Goal: Use online tool/utility: Utilize a website feature to perform a specific function

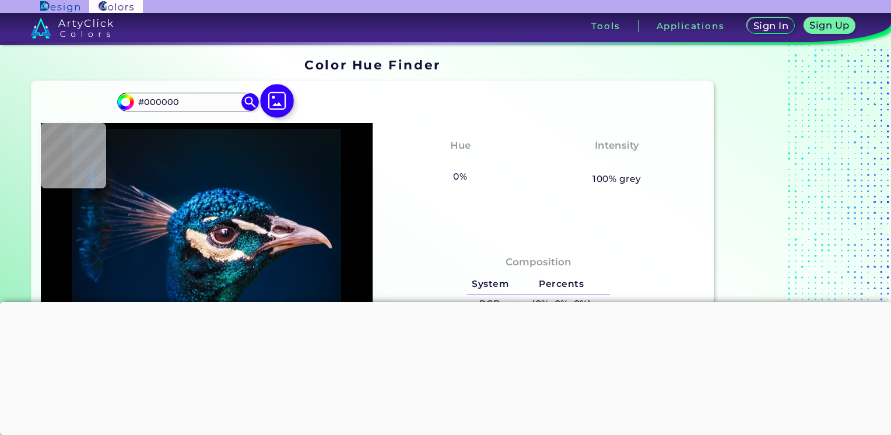
click at [273, 104] on img at bounding box center [278, 101] width 34 height 34
click at [0, 0] on input "file" at bounding box center [0, 0] width 0 height 0
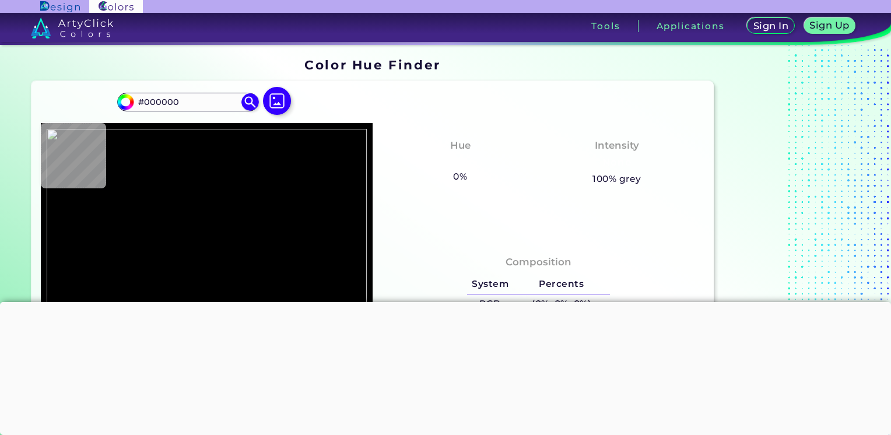
type input "#ecede8"
type input "#ECEDE8"
type input "#c7787f"
type input "#C7787F"
type input "#e5a9b3"
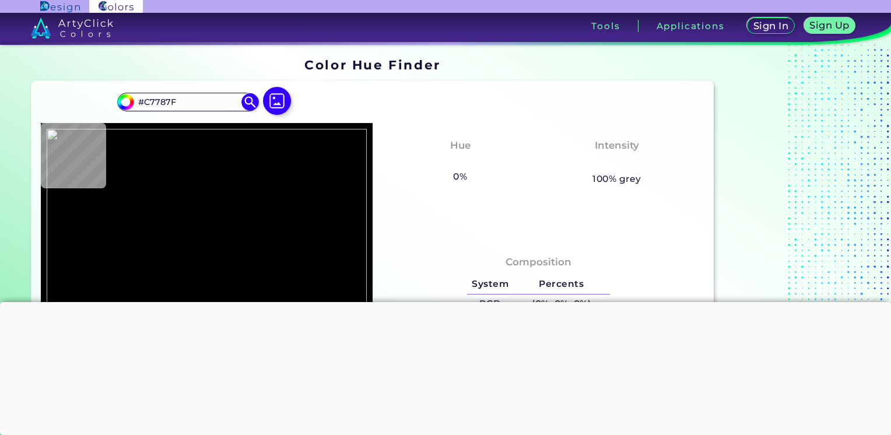
type input "#E5A9B3"
type input "#2a2327"
type input "#2A2327"
type input "#ffffff"
type input "#FFFFFF"
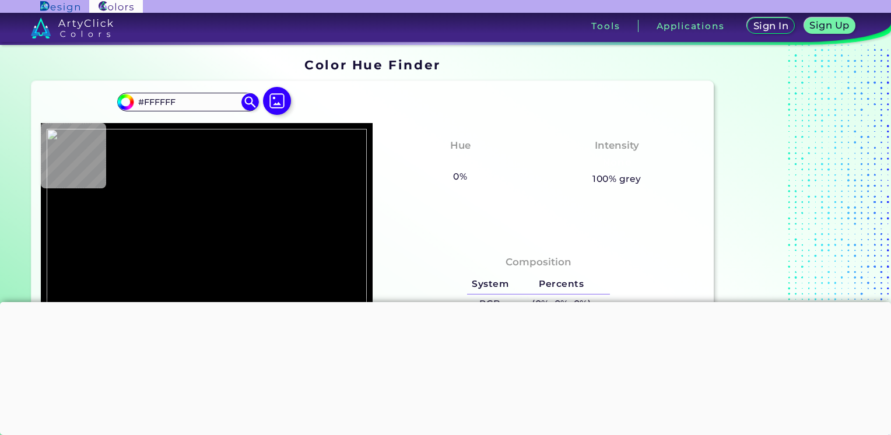
type input "#fefefe"
type input "#FEFEFE"
type input "#444358"
type input "#03010e"
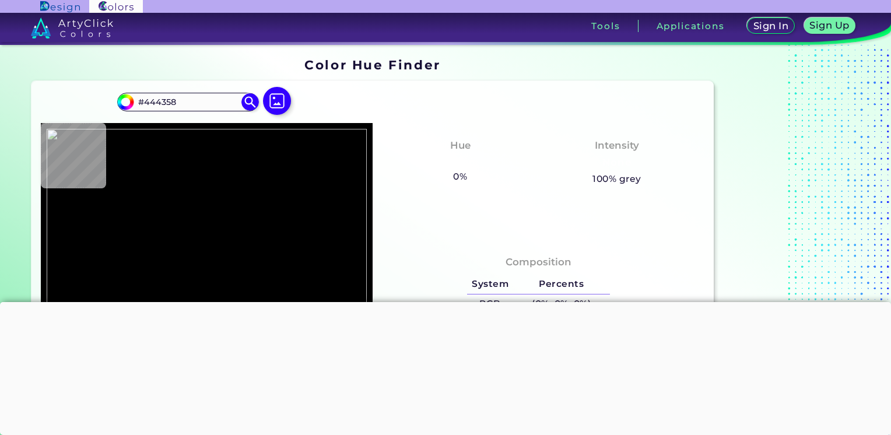
type input "#03010E"
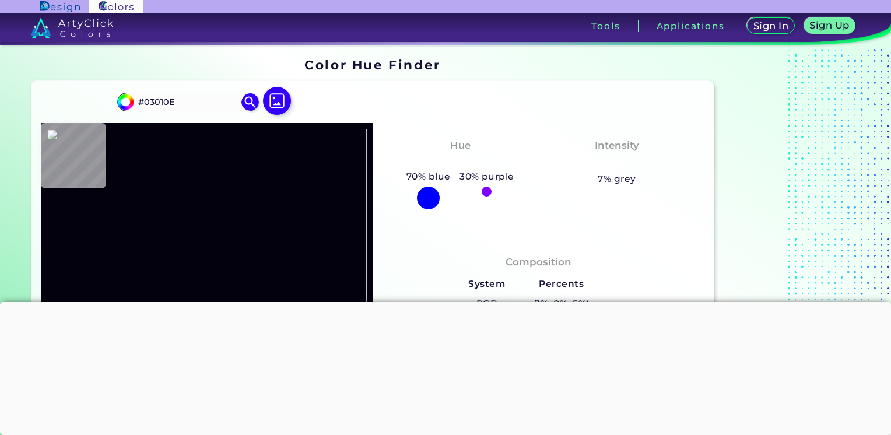
type input "#1240b1"
type input "#1240B1"
type input "#ce7c83"
type input "#CE7C83"
type input "#d99099"
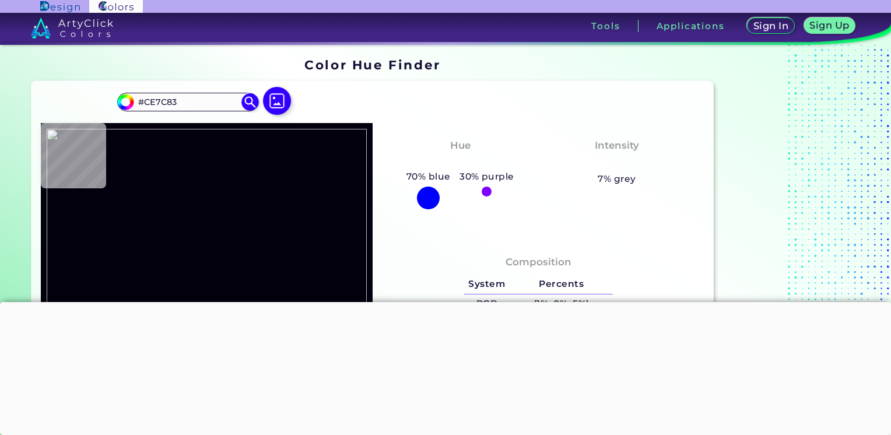
type input "#D99099"
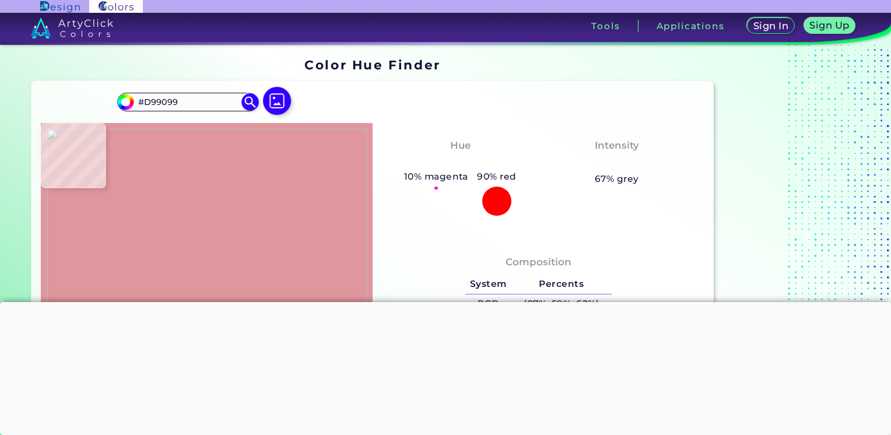
type input "#df969d"
type input "#DF969D"
type input "#e19ca1"
type input "#E19CA1"
type input "#e29ca2"
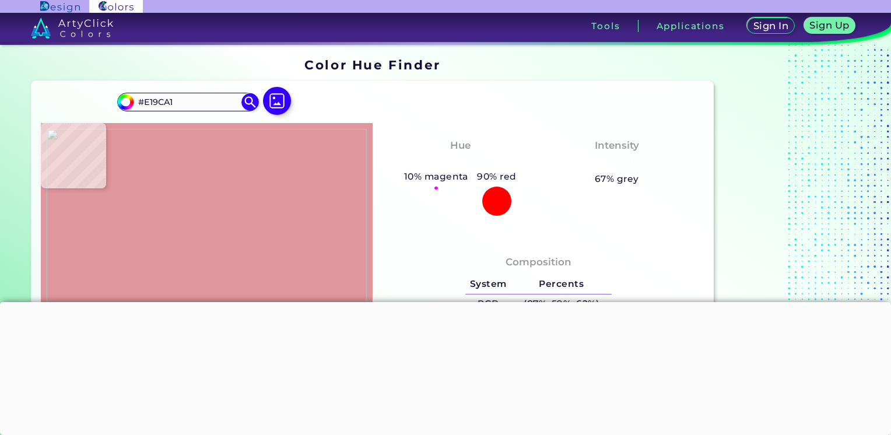
type input "#E29CA2"
type input "#575755"
type input "#ffffff"
type input "#FFFFFF"
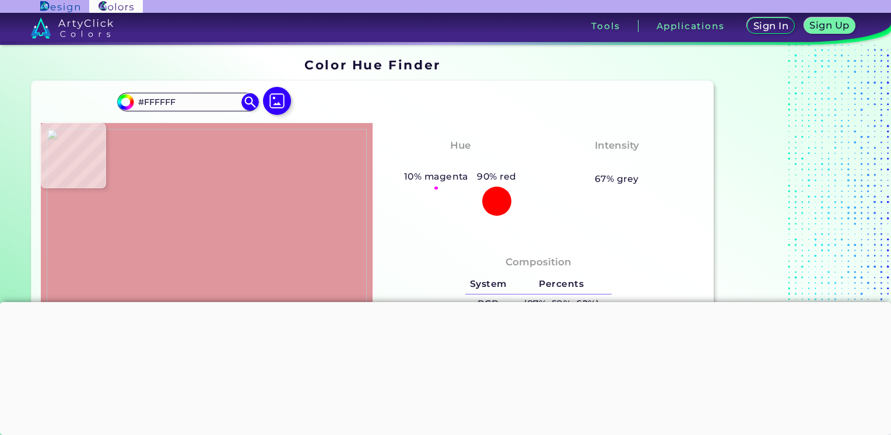
type input "#0f0101"
type input "#0F0101"
type input "#c06e6d"
type input "#C06E6D"
type input "#c0716f"
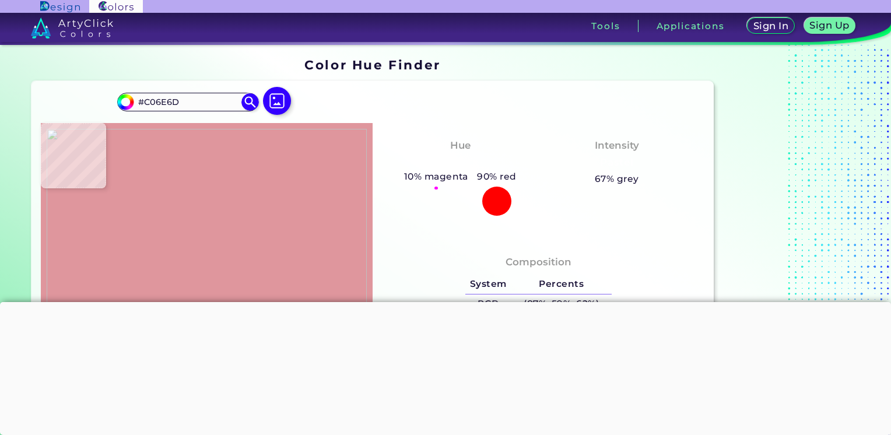
type input "#C0716F"
type input "#be7675"
type input "#BE7675"
type input "#612824"
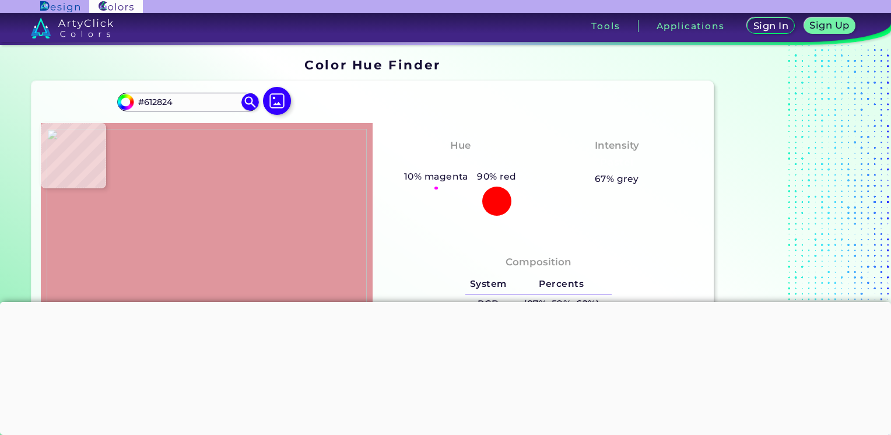
type input "#ab7e6e"
type input "#AB7E6E"
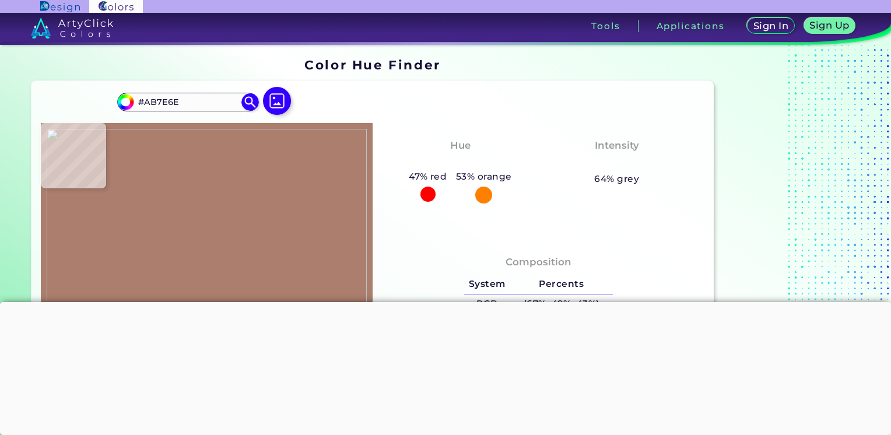
type input "#371602"
type input "#efcf5b"
type input "#EFCF5B"
type input "#834c0b"
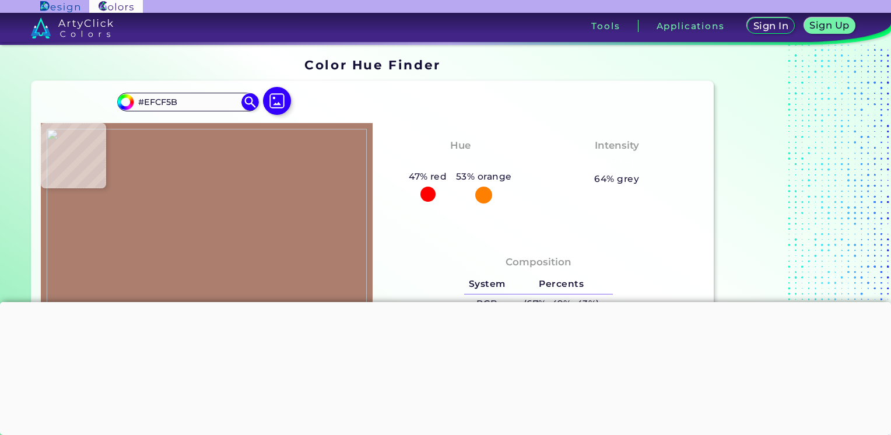
type input "#834C0B"
type input "#cf8f4a"
type input "#CF8F4A"
type input "#d39555"
type input "#D39555"
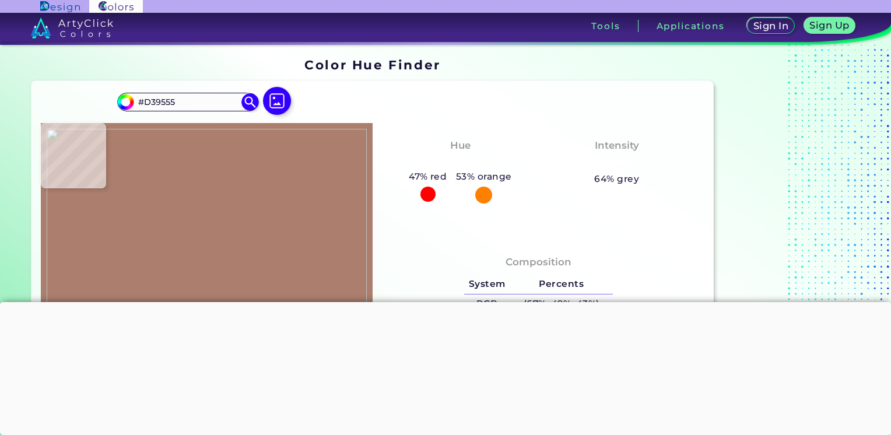
type input "#fee9c1"
type input "#FEE9C1"
type input "#f9eecd"
type input "#F9EECD"
type input "#fbf2d4"
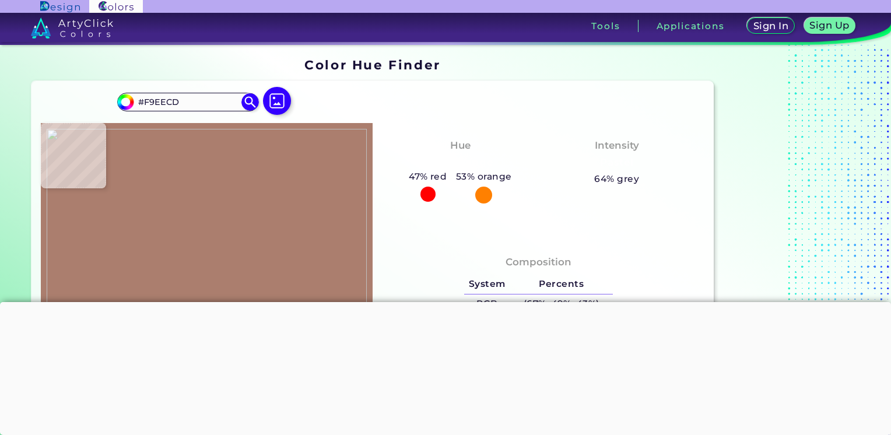
type input "#FBF2D4"
type input "#f2c79f"
type input "#F2C79F"
type input "#da9e6f"
type input "#DA9E6F"
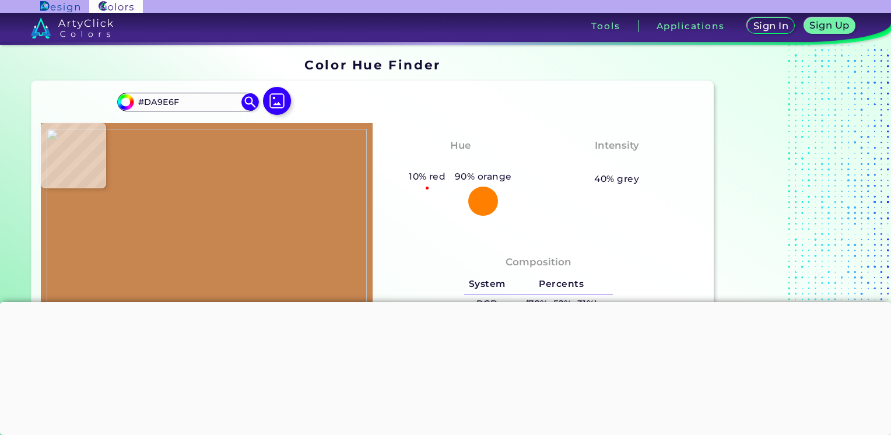
type input "#c78550"
type input "#C78550"
type input "#e4bc95"
type input "#E4BC95"
type input "#fefde8"
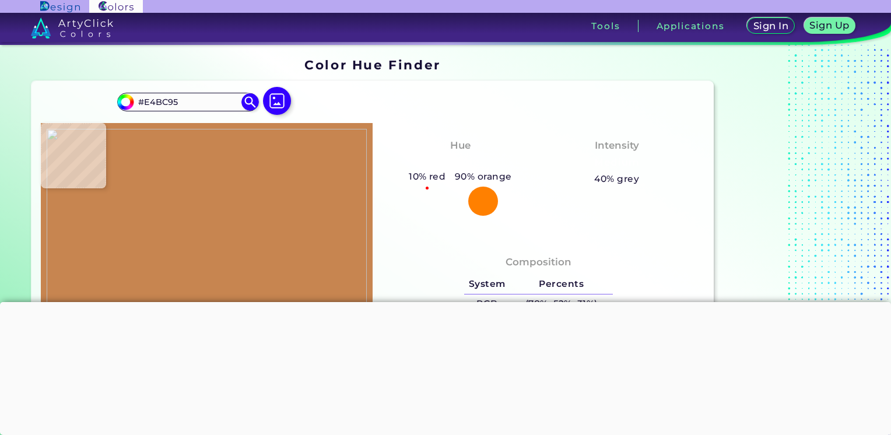
type input "#FEFDE8"
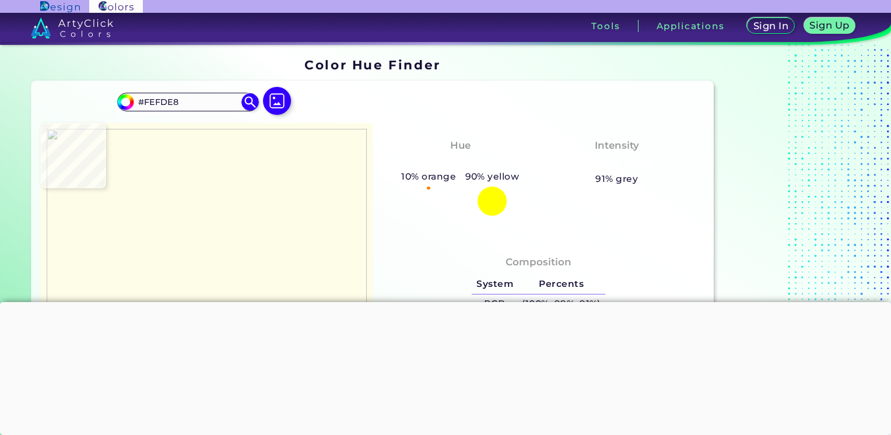
type input "#fbffe2"
type input "#FBFFE2"
type input "#fefeda"
type input "#FEFEDA"
type input "#fefede"
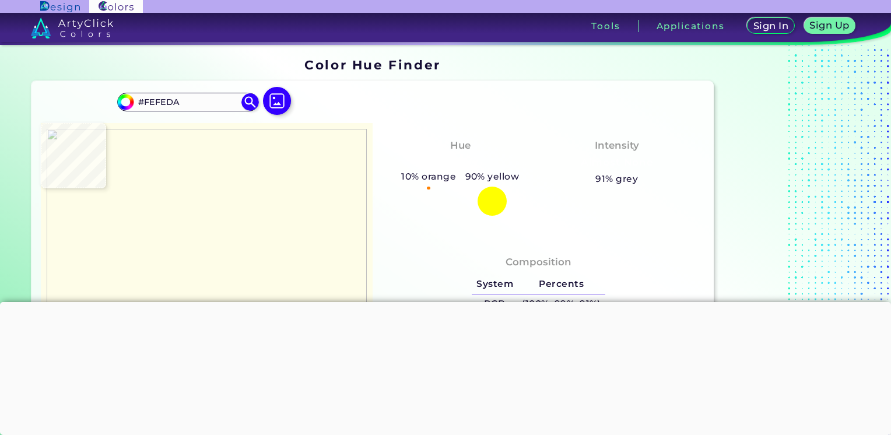
type input "#FEFEDE"
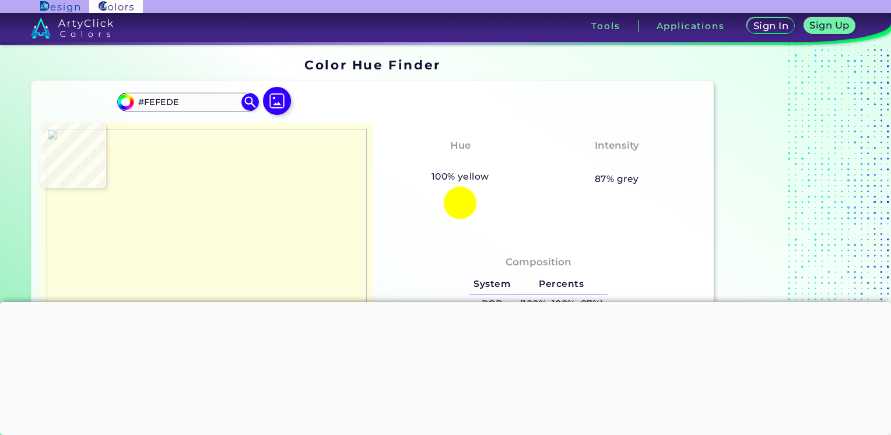
click at [140, 165] on img at bounding box center [207, 269] width 320 height 280
click at [443, 302] on div at bounding box center [445, 302] width 891 height 0
click at [451, 306] on div at bounding box center [445, 306] width 891 height 0
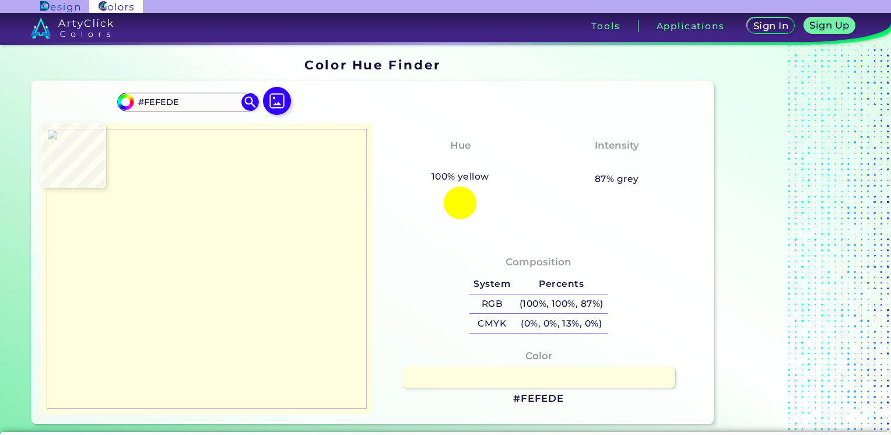
click at [181, 305] on img at bounding box center [207, 269] width 320 height 280
type input "#f9eac6"
type input "#F9EAC6"
type input "#f9ebc9"
type input "#F9EBC9"
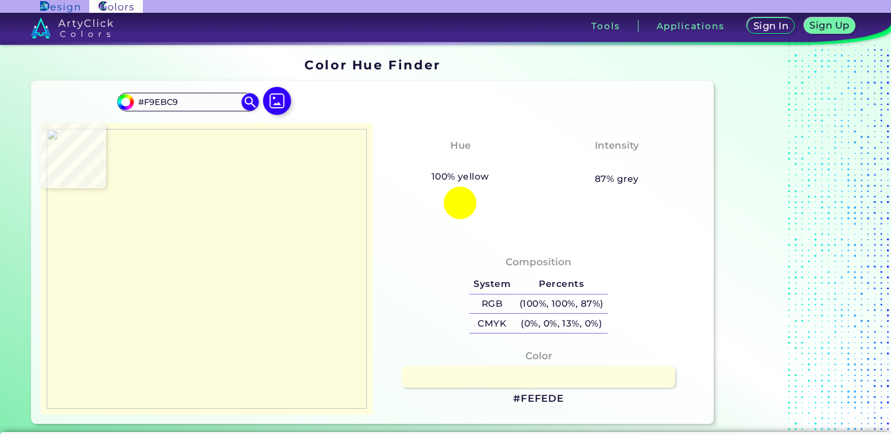
type input "#fff7d8"
type input "#FFF7D8"
type input "#f3eed6"
type input "#F3EED6"
type input "#4f5246"
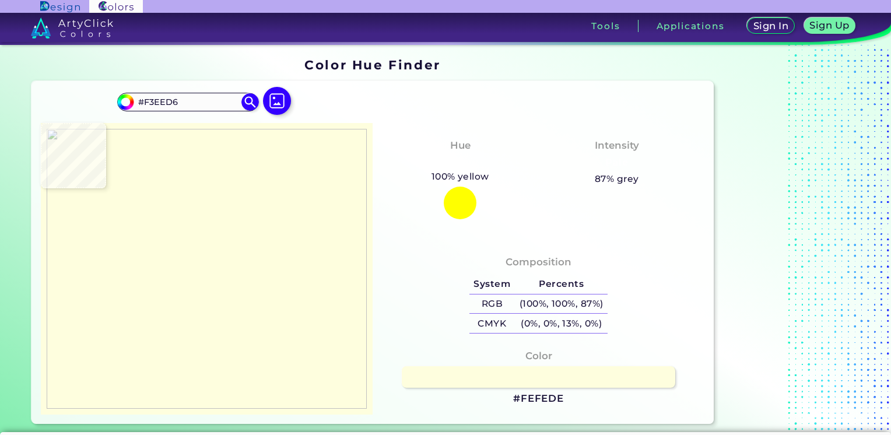
type input "#4F5246"
type input "#bdbfbe"
type input "#BDBFBE"
type input "#c6d2e8"
type input "#C6D2E8"
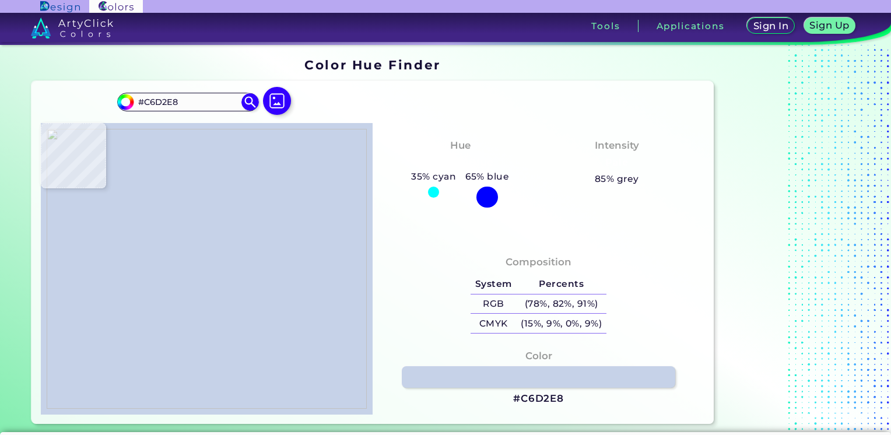
type input "#e1e9f5"
type input "#E1E9F5"
type input "#ebf0f5"
type input "#EBF0F5"
type input "#dfd8c7"
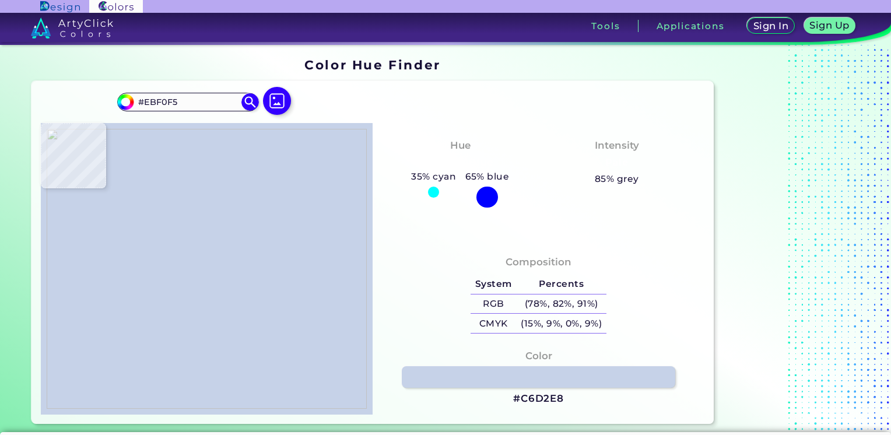
type input "#DFD8C7"
type input "#e8ddc0"
type input "#E8DDC0"
type input "#cfbea0"
type input "#CFBEA0"
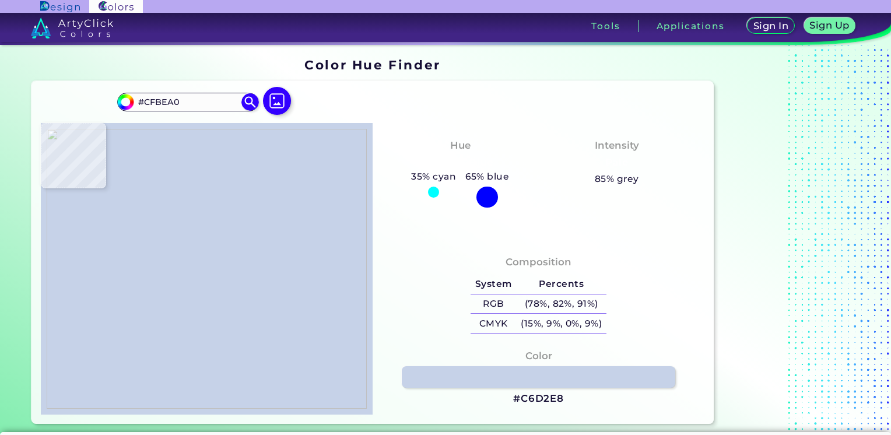
type input "#f9e4be"
type input "#F9E4BE"
type input "#cfc3ab"
type input "#CFC3AB"
type input "#020103"
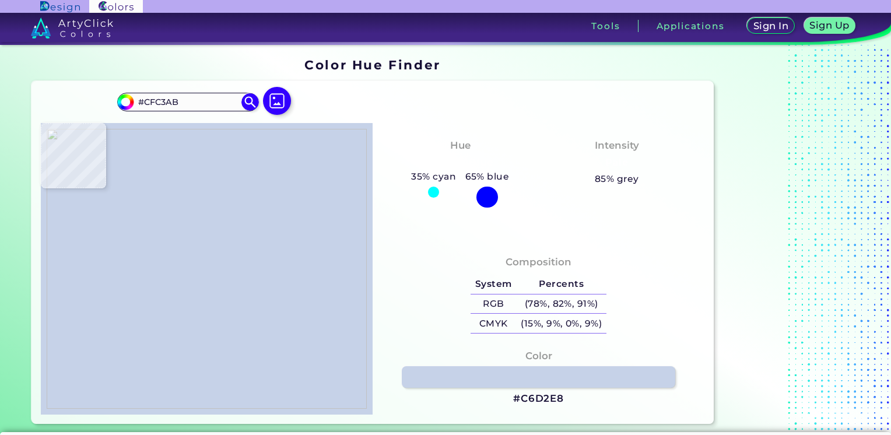
type input "#020103"
type input "#141319"
type input "#000000"
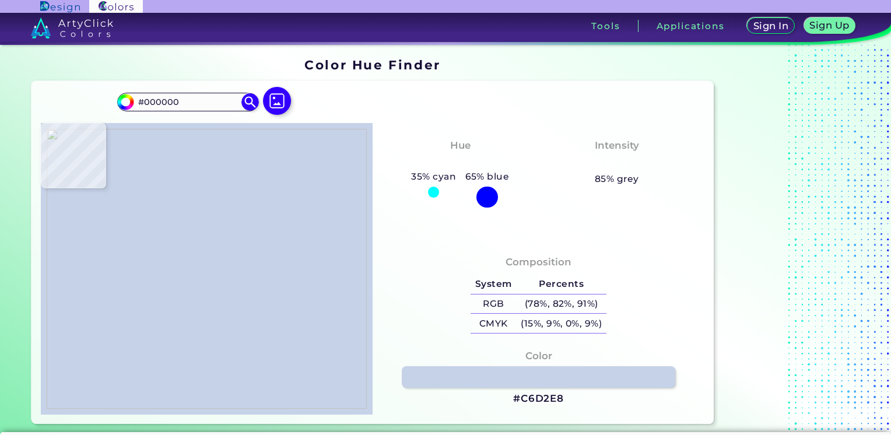
type input "#f0b4be"
type input "#F0B4BE"
type input "#f3b9c5"
type input "#F3B9C5"
type input "#090305"
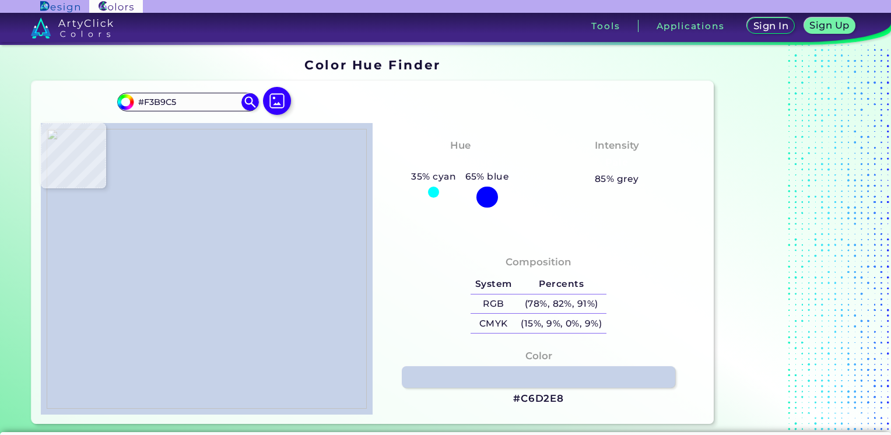
type input "#090305"
type input "#fffeff"
type input "#FFFEFF"
type input "#fffcfd"
type input "#FFFCFD"
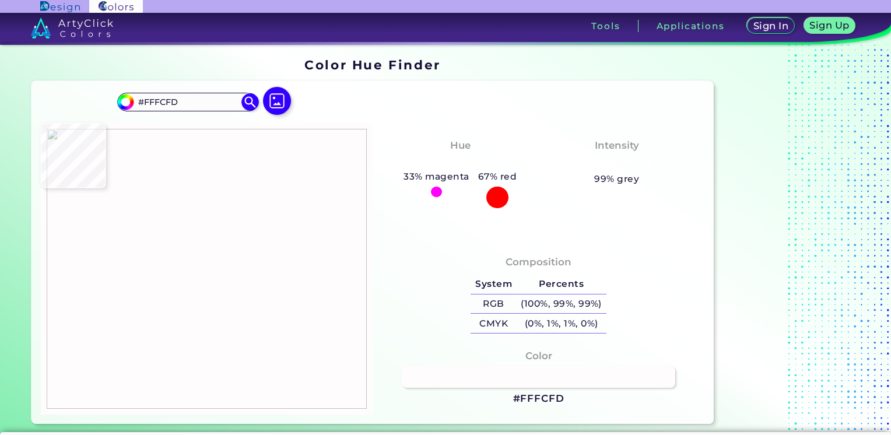
type input "#dde2db"
type input "#DDE2DB"
type input "#010300"
type input "#9d9248"
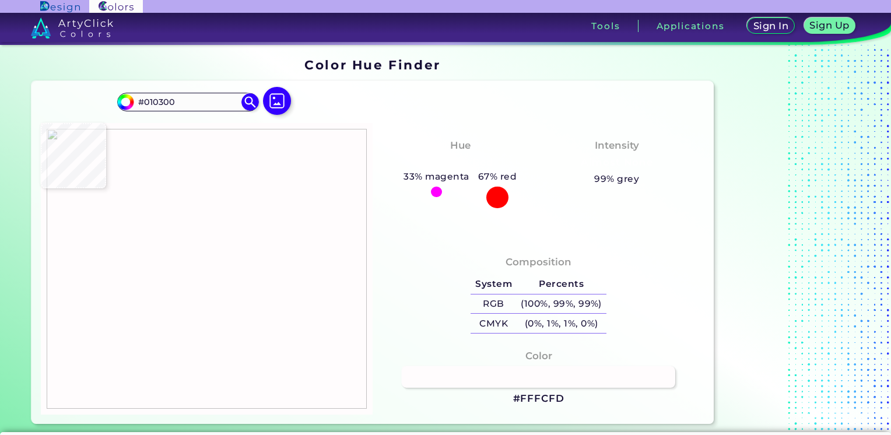
type input "#9D9248"
type input "#dde2db"
type input "#DDE2DB"
type input "#fcfff5"
type input "#FCFFF5"
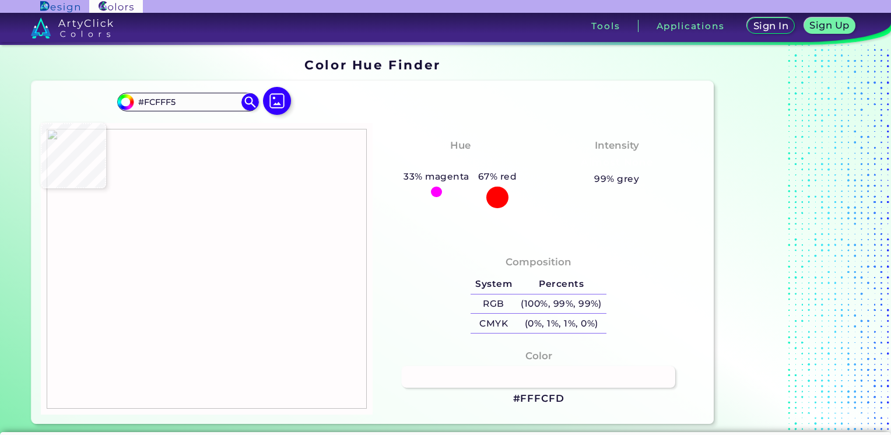
type input "#fffdfd"
type input "#FFFDFD"
type input "#feffff"
type input "#FEFFFF"
type input "#fefefe"
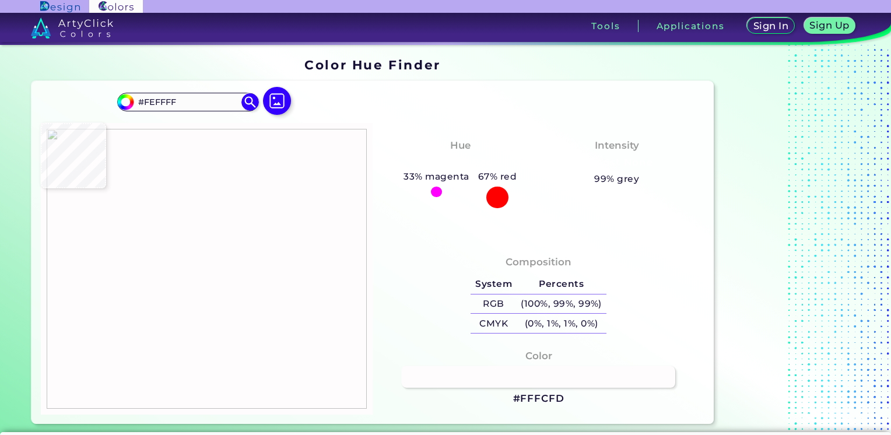
type input "#FEFEFE"
type input "#f3c1cc"
type input "#F3C1CC"
type input "#f5bcc9"
type input "#F5BCC9"
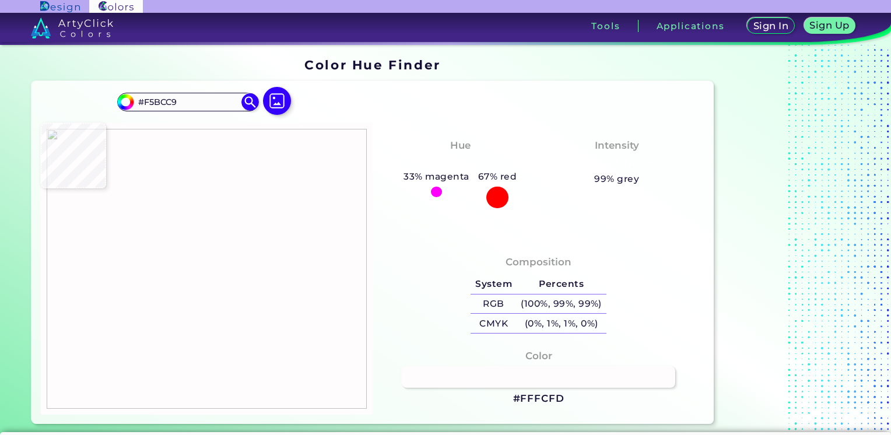
type input "#f2bac7"
type input "#F2BAC7"
type input "#f1b4c3"
type input "#F1B4C3"
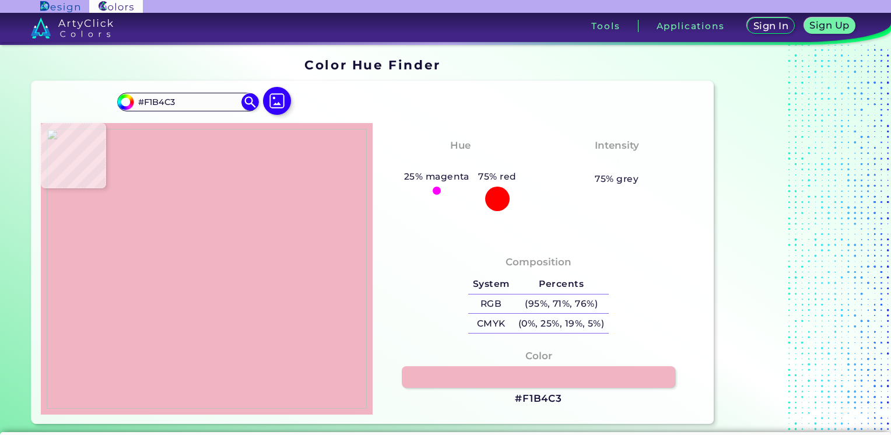
type input "#2e1316"
type input "#2E1316"
type input "#010000"
type input "#020002"
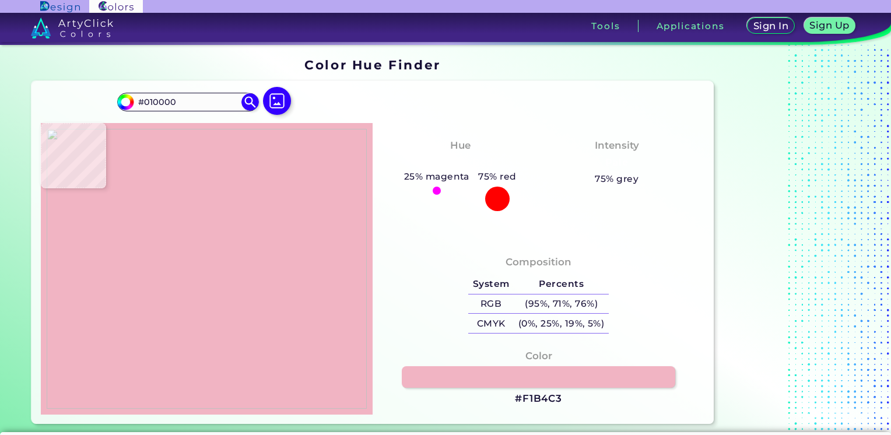
type input "#020002"
type input "#29232b"
type input "#29232B"
type input "#000002"
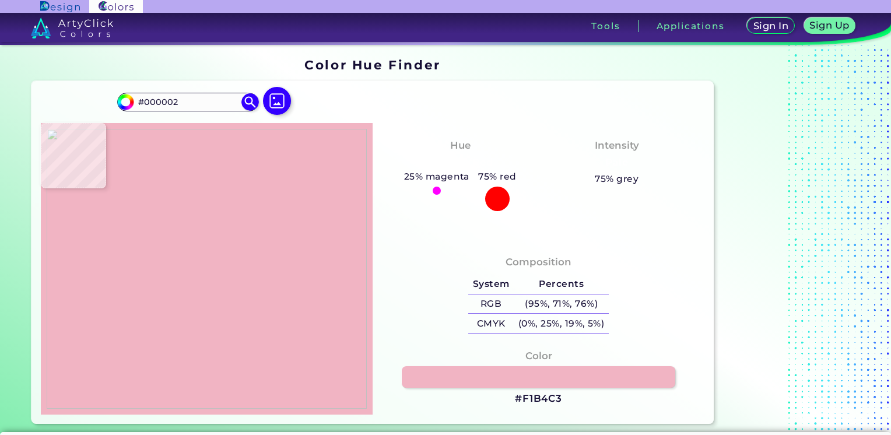
type input "#060302"
type input "#716a58"
type input "#716A58"
type input "#fee8c1"
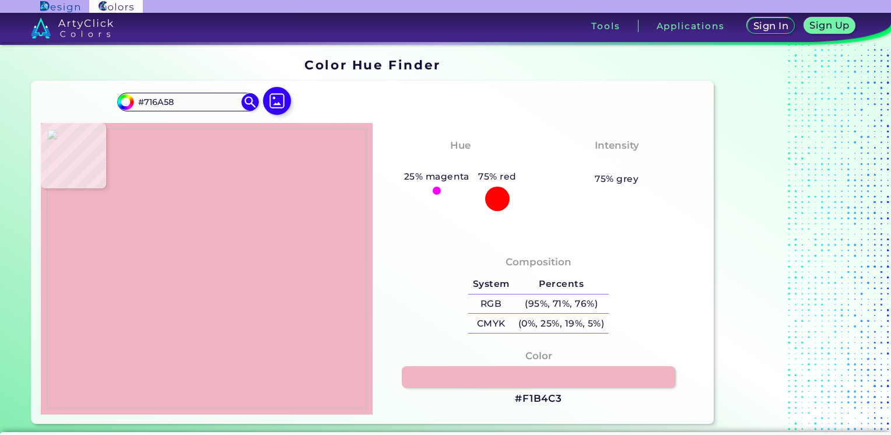
type input "#FEE8C1"
type input "#939089"
type input "#bad0dd"
type input "#BAD0DD"
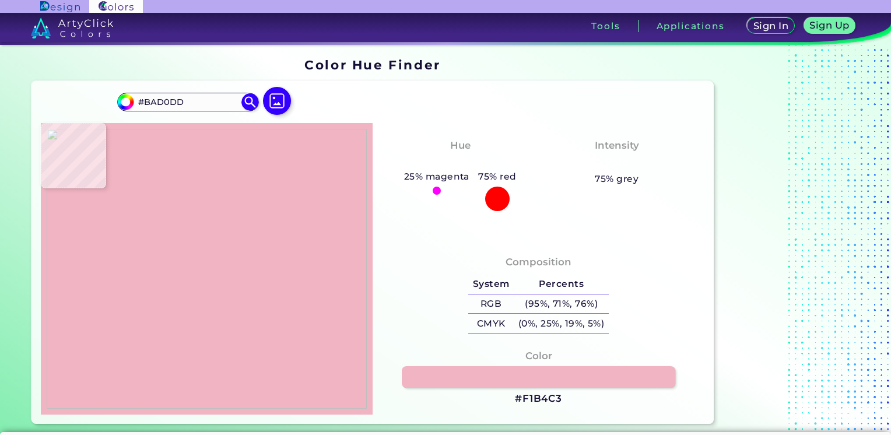
type input "#b9cfe6"
type input "#B9CFE6"
type input "#50544b"
type input "#50544B"
type input "#f3eed6"
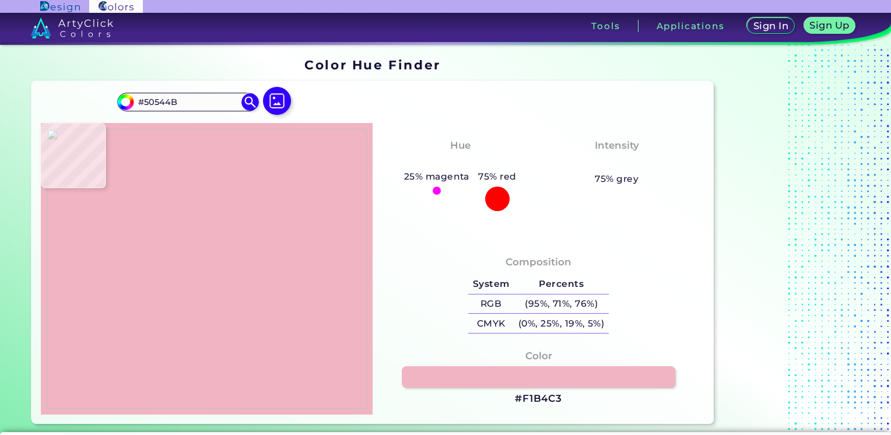
type input "#F3EED6"
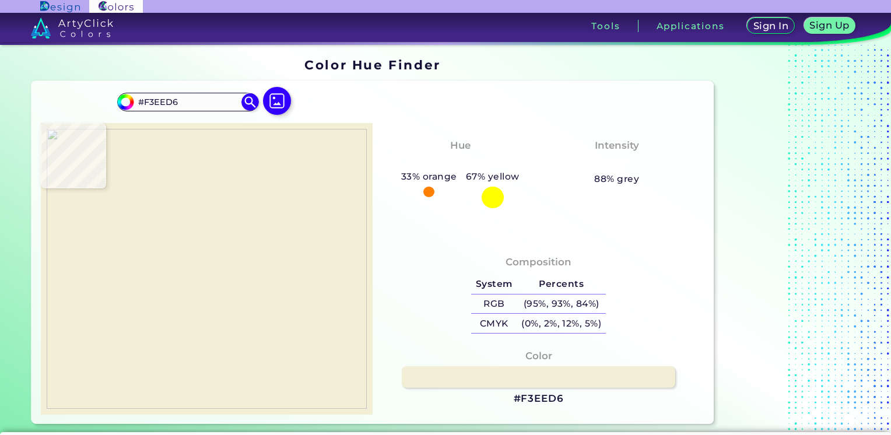
type input "#fdf2cf"
type input "#FDF2CF"
type input "#f9ecca"
type input "#F9ECCA"
type input "#fce9c6"
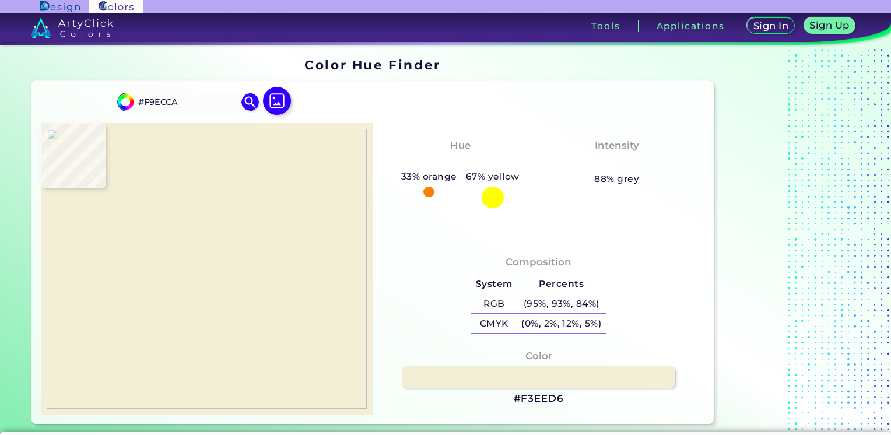
type input "#FCE9C6"
type input "#fde9c6"
type input "#FDE9C6"
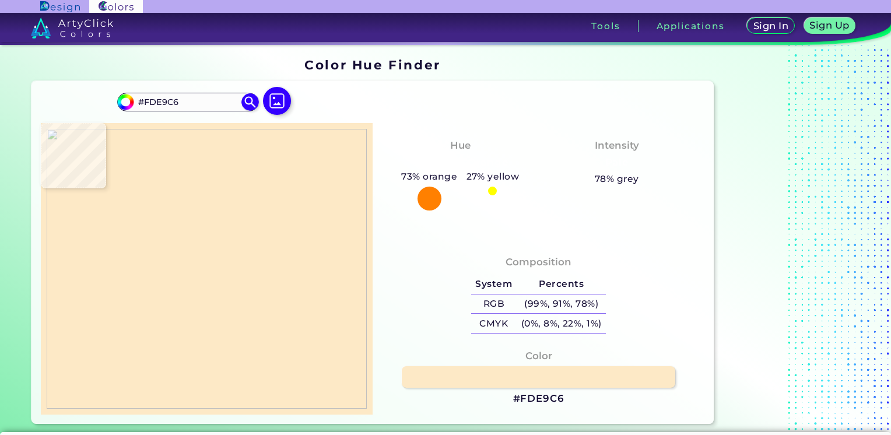
type input "#fee8c3"
type input "#FEE8C3"
type input "#fde8c3"
type input "#FDE8C3"
type input "#fde5c0"
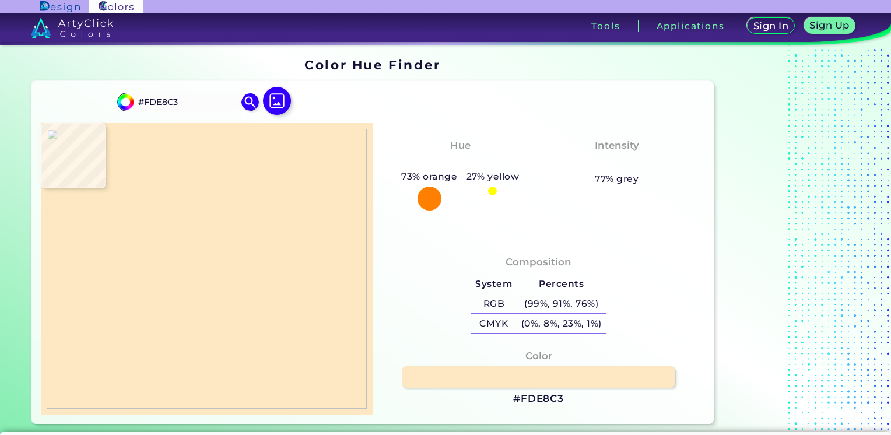
type input "#FDE5C0"
click at [180, 306] on img at bounding box center [207, 269] width 320 height 280
drag, startPoint x: 180, startPoint y: 100, endPoint x: -2, endPoint y: 82, distance: 183.5
click at [0, 82] on html "Sign In Sign Up My Profile My Details Color Palettes Sign Out Tools Application…" at bounding box center [445, 291] width 891 height 583
click at [142, 166] on img at bounding box center [207, 269] width 320 height 280
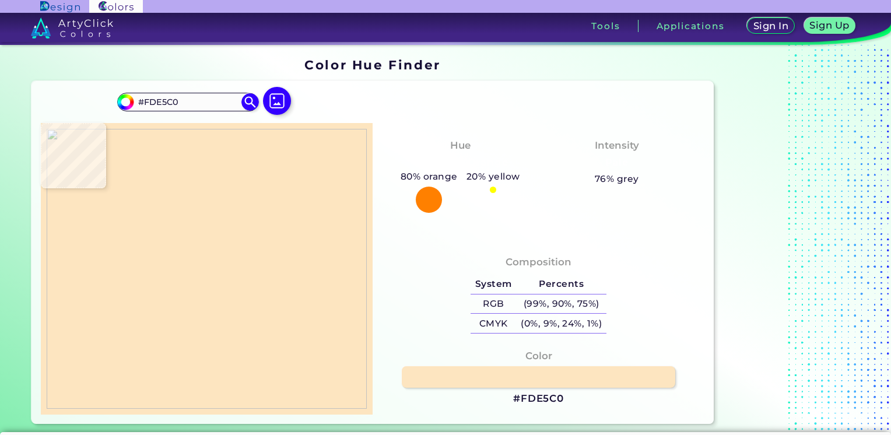
type input "#f7f9da"
type input "#F7F9DA"
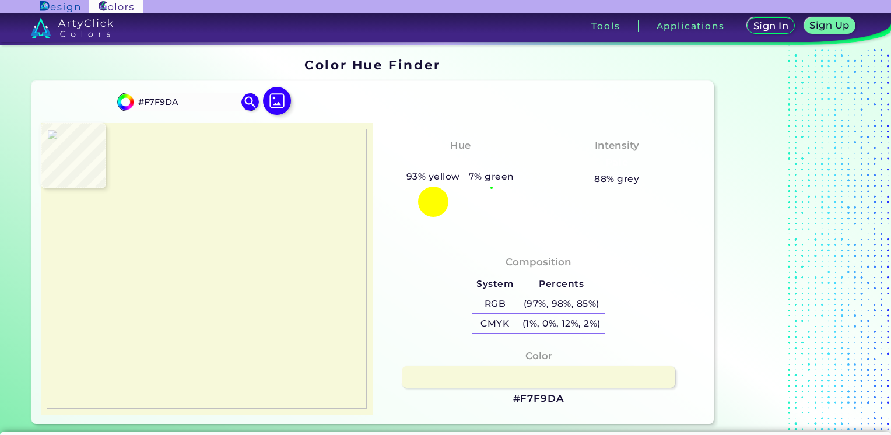
type input "#fdfdda"
type input "#FDFDDA"
click at [141, 166] on img at bounding box center [207, 269] width 320 height 280
drag, startPoint x: 209, startPoint y: 100, endPoint x: 26, endPoint y: 74, distance: 185.1
click at [26, 74] on section "Color Hue Finder Color Hue Finder #fdfdda #FDFDDA Acadia ◉ Acid Green ◉ Aero Bl…" at bounding box center [445, 241] width 891 height 393
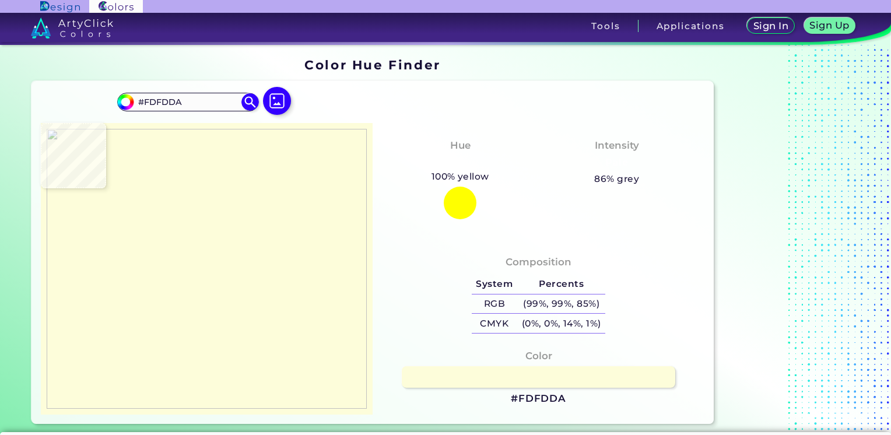
click at [141, 166] on img at bounding box center [207, 269] width 320 height 280
type input "#fffed8"
type input "#FFFED8"
type input "#fbf9c3"
type input "#FBF9C3"
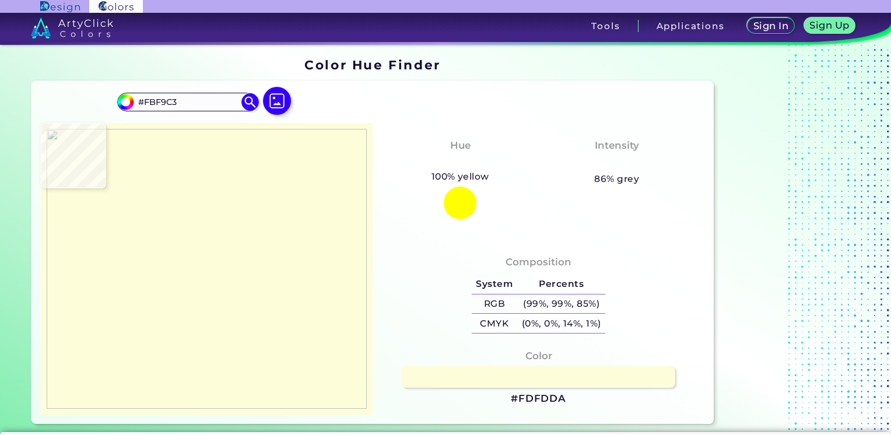
type input "#e3e0a0"
type input "#E3E0A0"
type input "#624417"
type input "#cf9f9a"
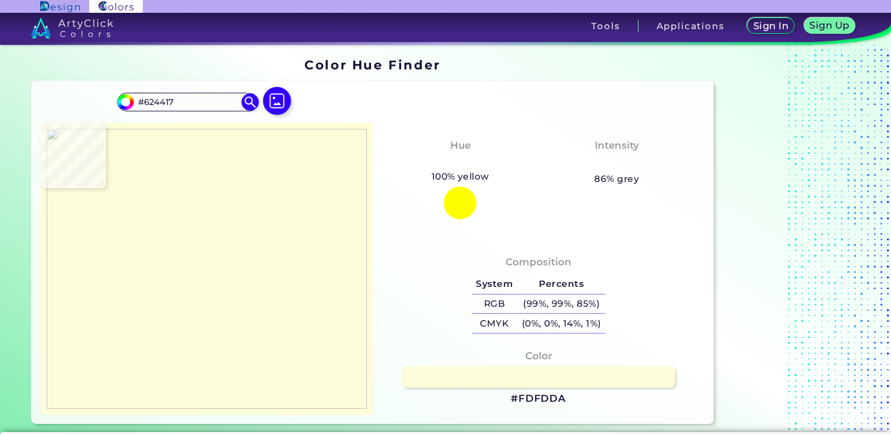
type input "#CF9F9A"
type input "#dc9ba1"
type input "#DC9BA1"
click at [142, 164] on img at bounding box center [207, 269] width 320 height 280
click at [183, 167] on img at bounding box center [207, 269] width 320 height 280
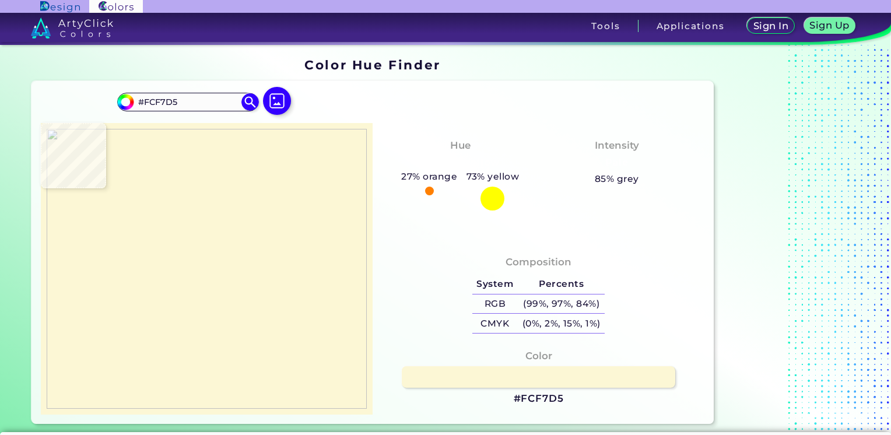
click at [186, 162] on img at bounding box center [207, 269] width 320 height 280
drag, startPoint x: 202, startPoint y: 104, endPoint x: 103, endPoint y: 92, distance: 100.5
click at [103, 92] on div "#fcf7d5 #FCF7D5 Acadia ◉ Acid Green ◉ Aero Blue ◉ Alabaster ◉ Albescent White ◉…" at bounding box center [373, 252] width 683 height 343
click at [153, 142] on img at bounding box center [207, 269] width 320 height 280
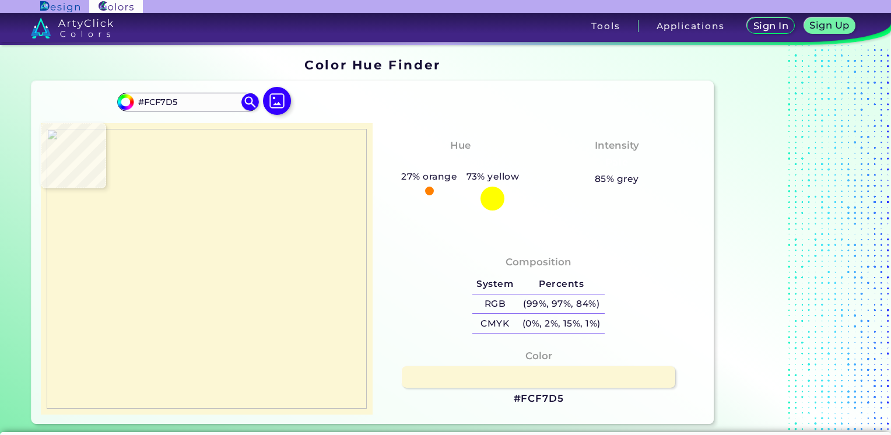
click at [151, 139] on img at bounding box center [207, 269] width 320 height 280
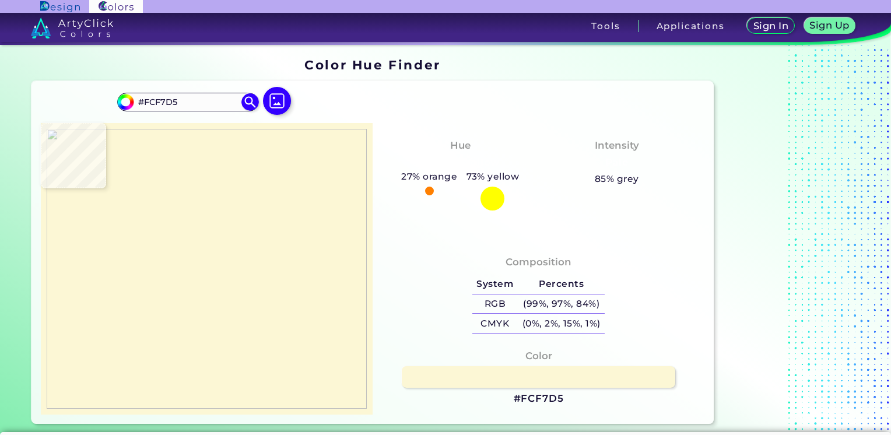
click at [151, 139] on img at bounding box center [207, 269] width 320 height 280
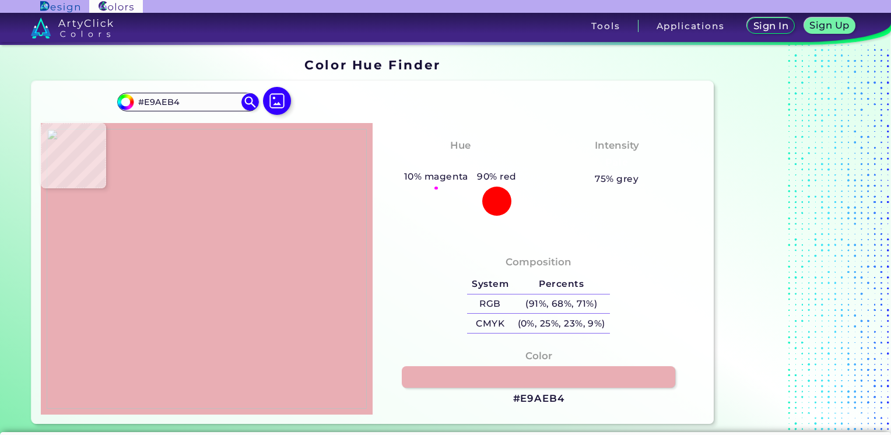
click at [151, 139] on img at bounding box center [207, 269] width 320 height 280
drag, startPoint x: 205, startPoint y: 97, endPoint x: 89, endPoint y: 70, distance: 119.8
click at [89, 70] on section "Color Hue Finder Color Hue Finder #e9aeb4 #E9AEB4 Acadia ◉ Acid Green ◉ Aero Bl…" at bounding box center [445, 241] width 891 height 393
